Goal: Task Accomplishment & Management: Manage account settings

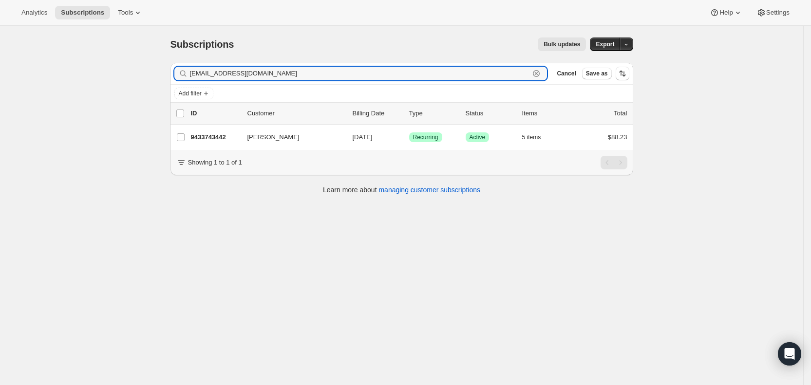
drag, startPoint x: 249, startPoint y: 70, endPoint x: 191, endPoint y: 74, distance: 58.1
click at [191, 74] on div "[EMAIL_ADDRESS][DOMAIN_NAME] Clear" at bounding box center [360, 74] width 373 height 14
paste input "[EMAIL_ADDRESS][DOMAIN_NAME]"
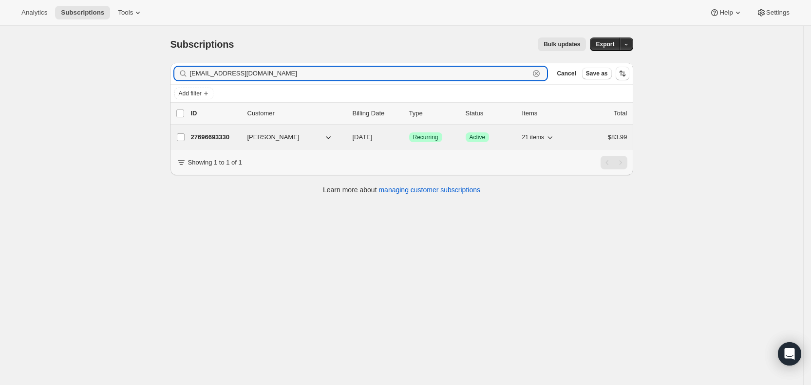
type input "[EMAIL_ADDRESS][DOMAIN_NAME]"
click at [373, 136] on span "[DATE]" at bounding box center [363, 137] width 20 height 7
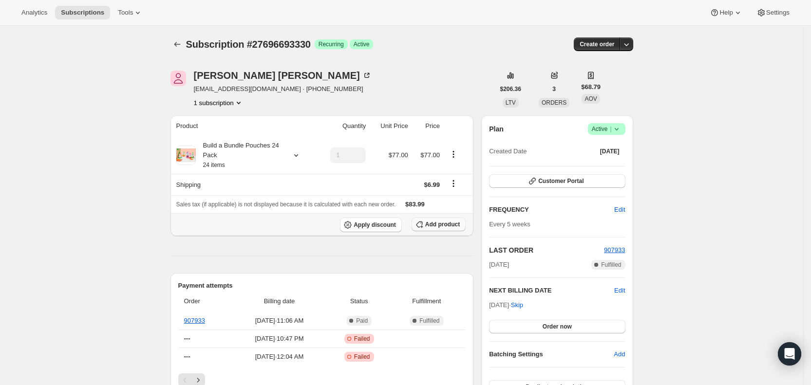
click at [453, 225] on span "Add product" at bounding box center [442, 225] width 35 height 8
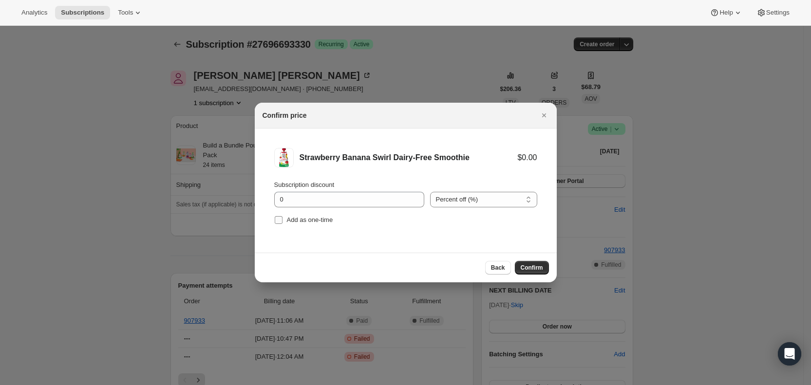
click at [280, 220] on input "Add as one-time" at bounding box center [279, 220] width 8 height 8
checkbox input "true"
click at [522, 269] on span "Confirm" at bounding box center [532, 268] width 22 height 8
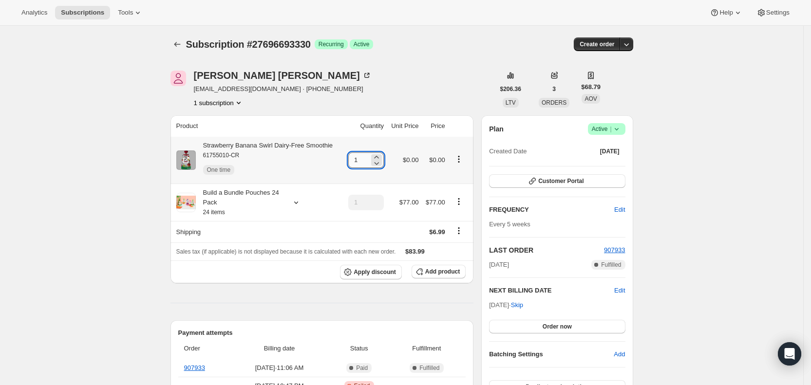
drag, startPoint x: 357, startPoint y: 163, endPoint x: 368, endPoint y: 161, distance: 11.0
click at [368, 161] on input "1" at bounding box center [358, 161] width 21 height 16
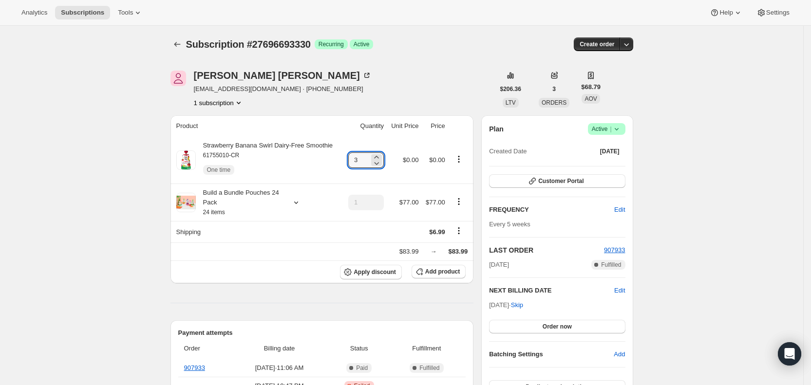
type input "3"
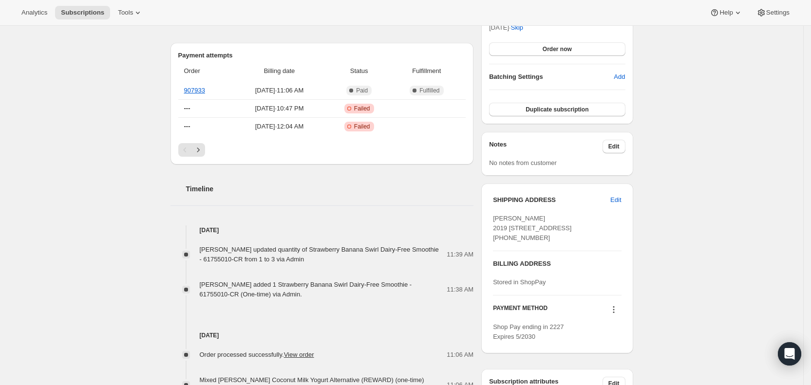
scroll to position [287, 0]
